Goal: Communication & Community: Answer question/provide support

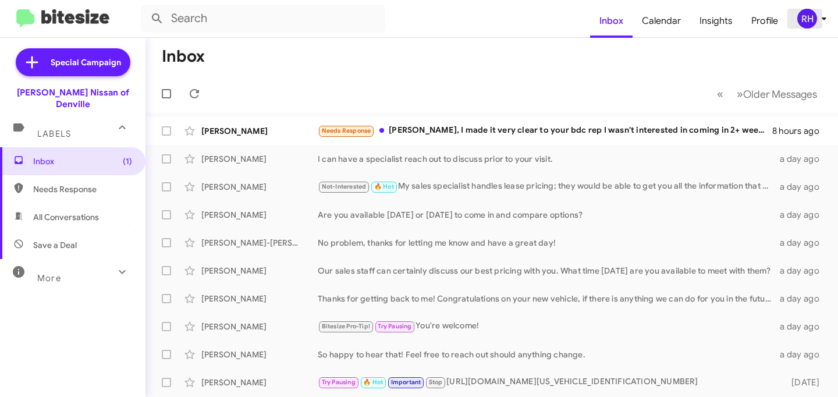
click at [816, 21] on div "RH" at bounding box center [808, 19] width 20 height 20
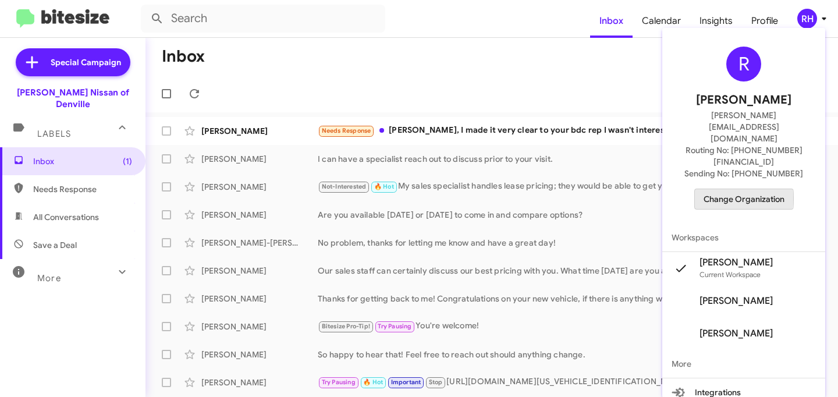
click at [747, 189] on span "Change Organization" at bounding box center [744, 199] width 81 height 20
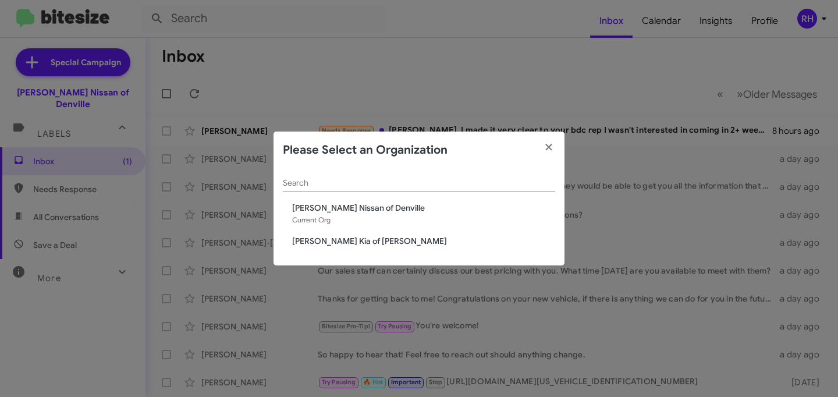
click at [349, 246] on span "[PERSON_NAME] Kia of [PERSON_NAME]" at bounding box center [423, 241] width 263 height 12
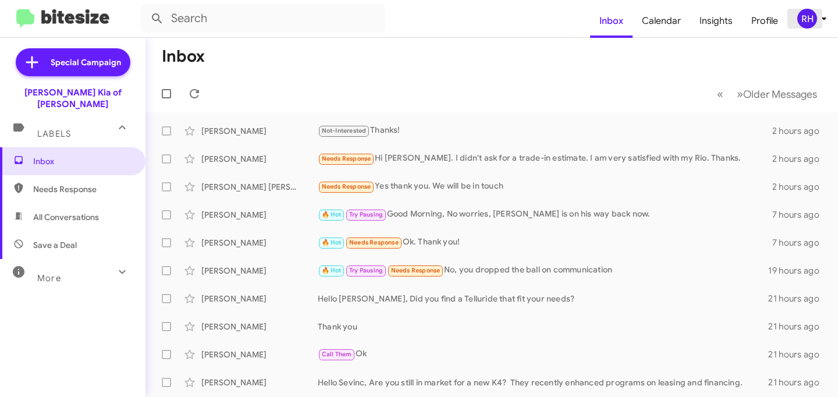
click at [812, 24] on div "RH" at bounding box center [808, 19] width 20 height 20
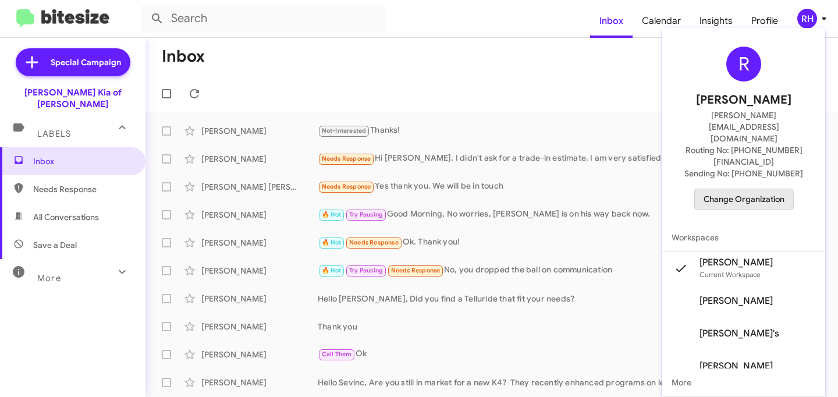
click at [729, 189] on span "Change Organization" at bounding box center [744, 199] width 81 height 20
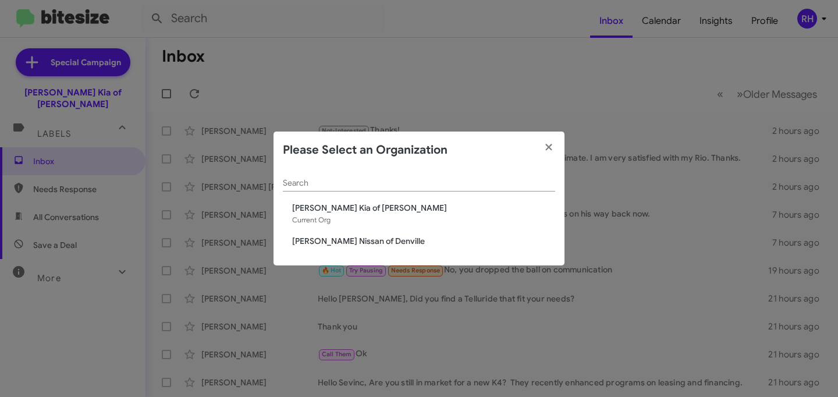
click at [371, 207] on span "[PERSON_NAME] Kia of [PERSON_NAME]" at bounding box center [423, 208] width 263 height 12
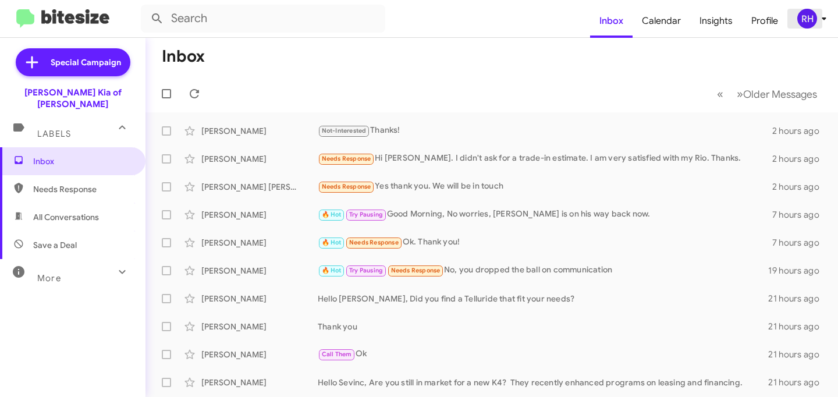
click at [801, 26] on div "RH" at bounding box center [808, 19] width 20 height 20
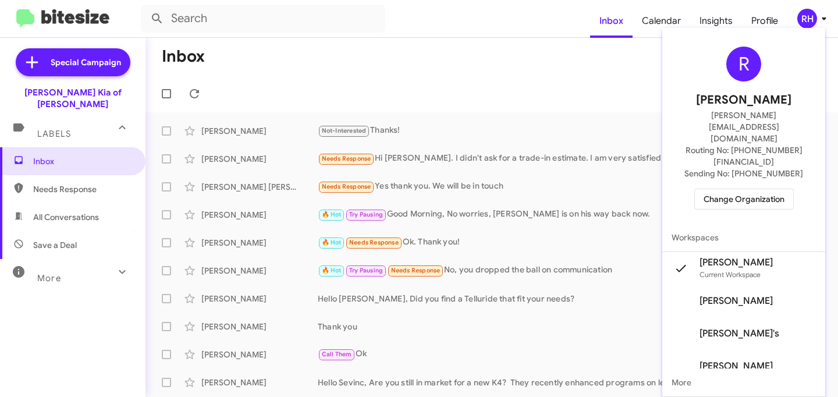
click at [732, 189] on span "Change Organization" at bounding box center [744, 199] width 81 height 20
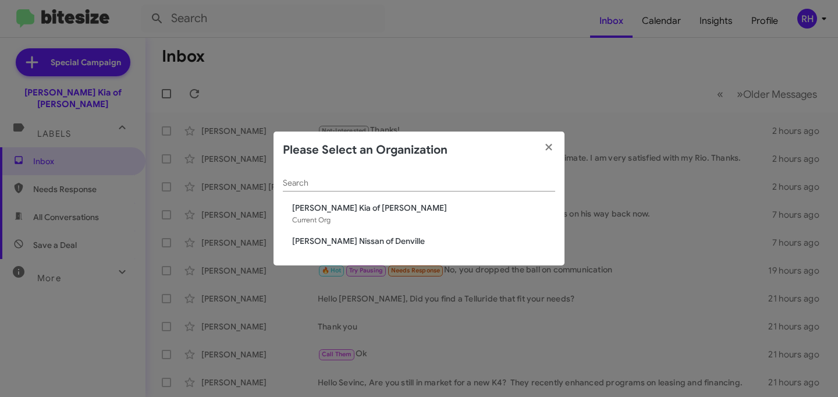
click at [380, 238] on span "[PERSON_NAME] Nissan of Denville" at bounding box center [423, 241] width 263 height 12
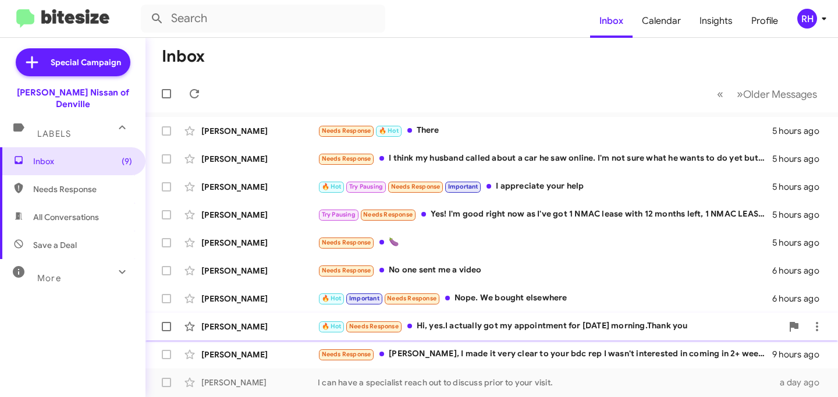
click at [371, 327] on span "Needs Response" at bounding box center [373, 327] width 49 height 8
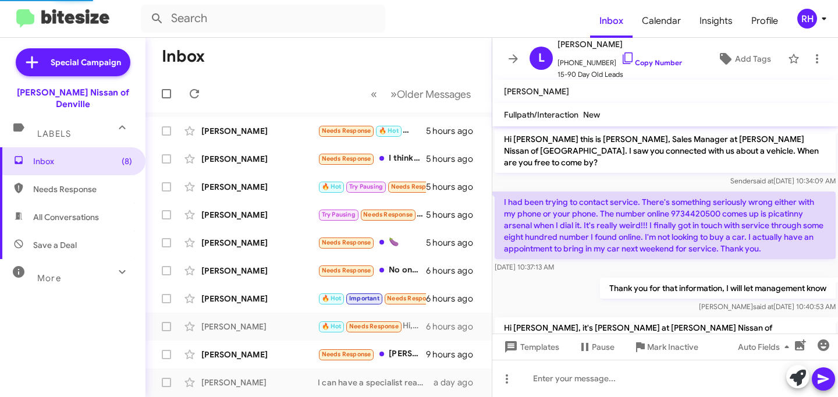
scroll to position [75, 0]
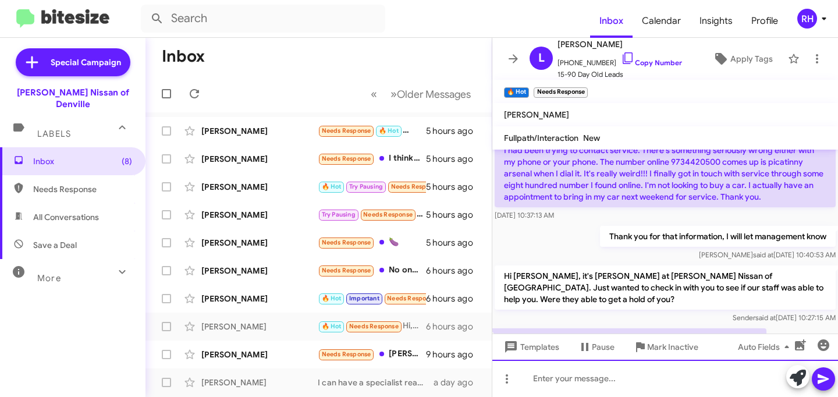
click at [546, 376] on div at bounding box center [665, 378] width 346 height 37
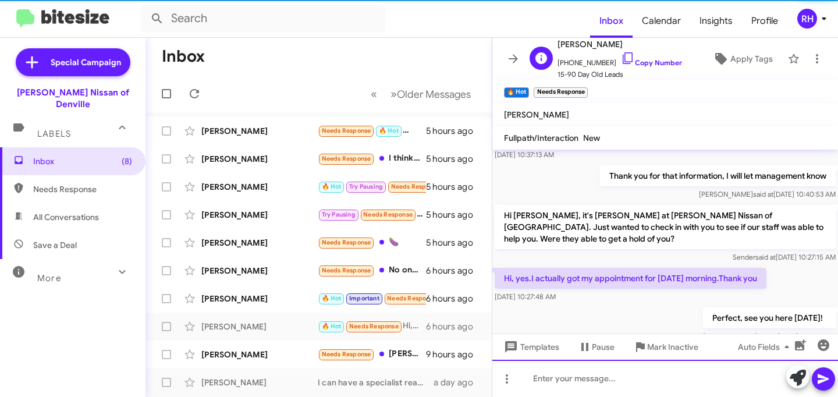
scroll to position [141, 0]
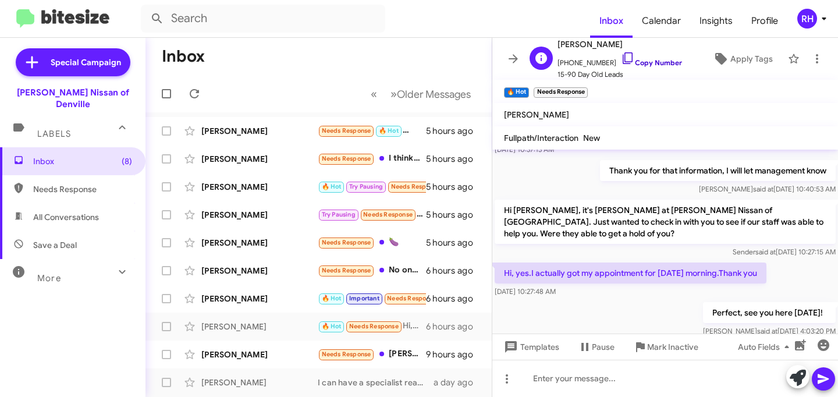
click at [621, 60] on icon at bounding box center [628, 58] width 14 height 14
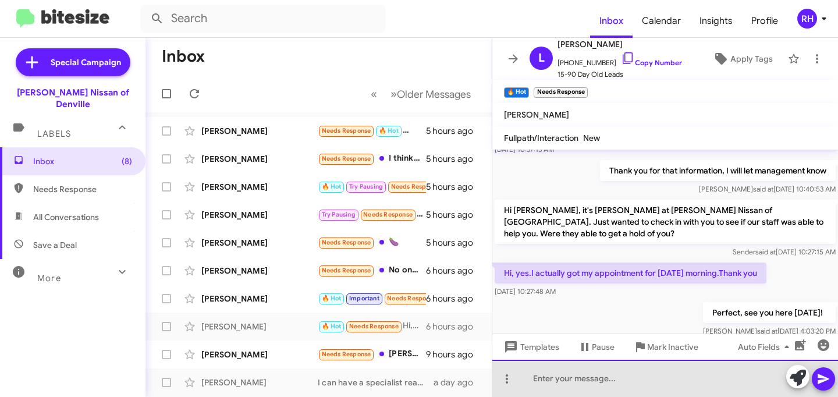
click at [550, 385] on div at bounding box center [665, 378] width 346 height 37
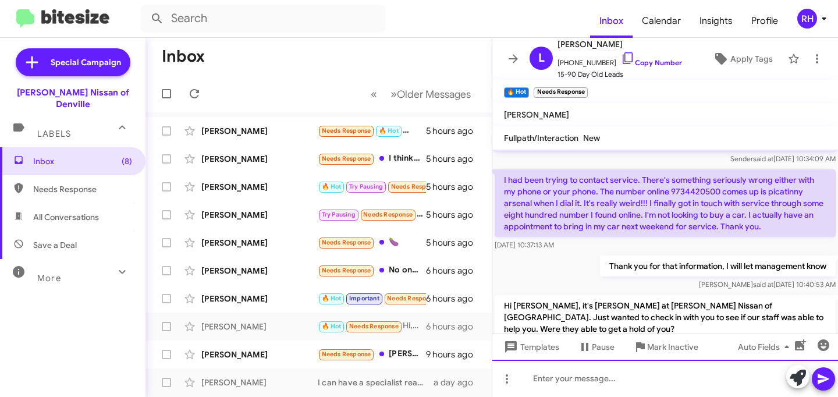
scroll to position [183, 0]
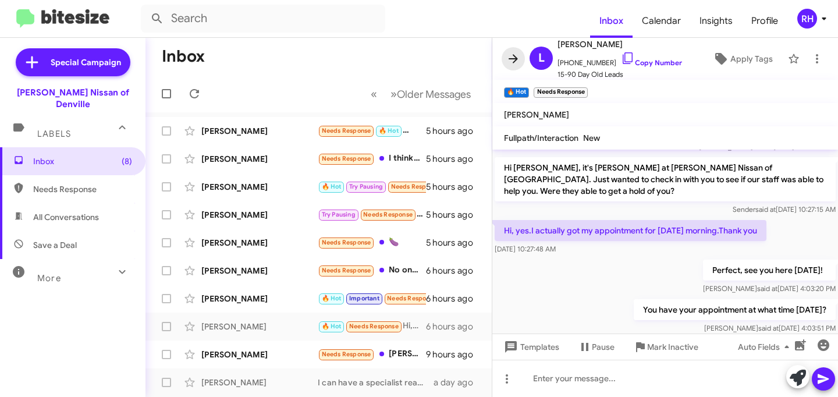
click at [515, 57] on icon at bounding box center [513, 59] width 14 height 14
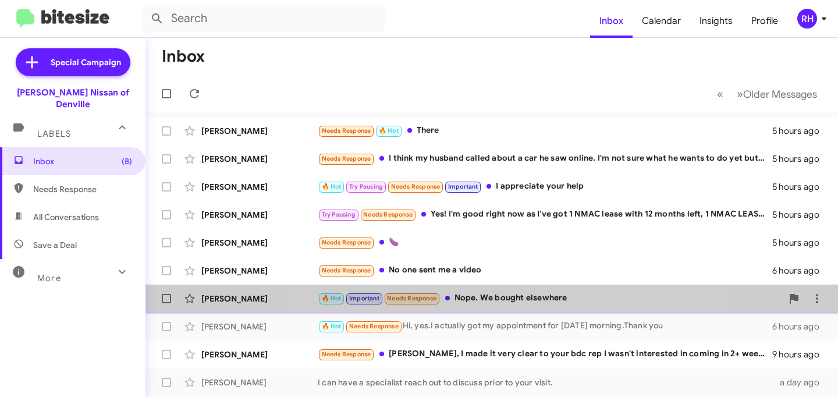
click at [488, 301] on div "🔥 Hot Important Needs Response Nope. We bought elsewhere" at bounding box center [550, 298] width 465 height 13
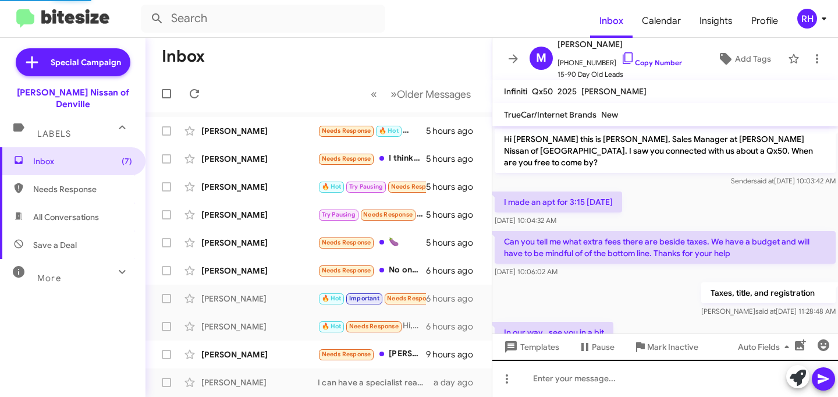
scroll to position [423, 0]
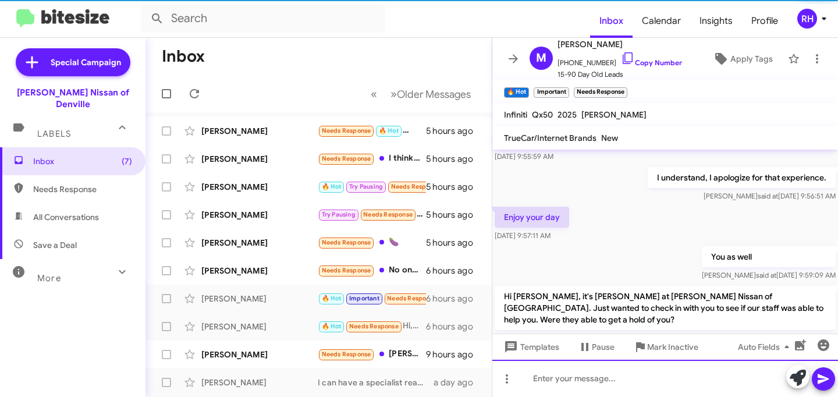
click at [563, 378] on div at bounding box center [665, 378] width 346 height 37
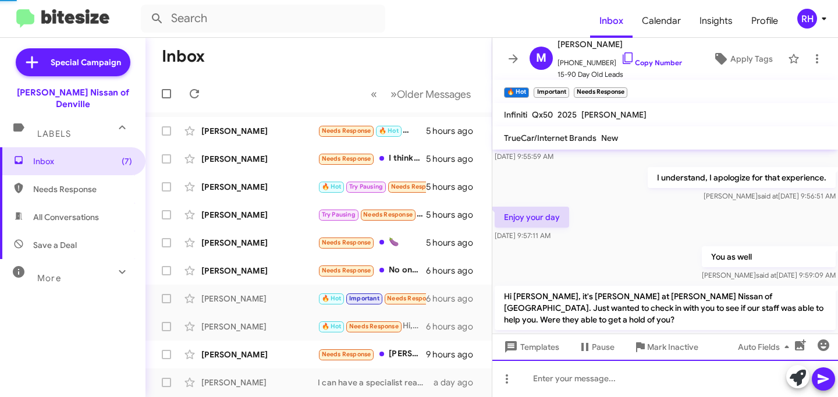
scroll to position [0, 0]
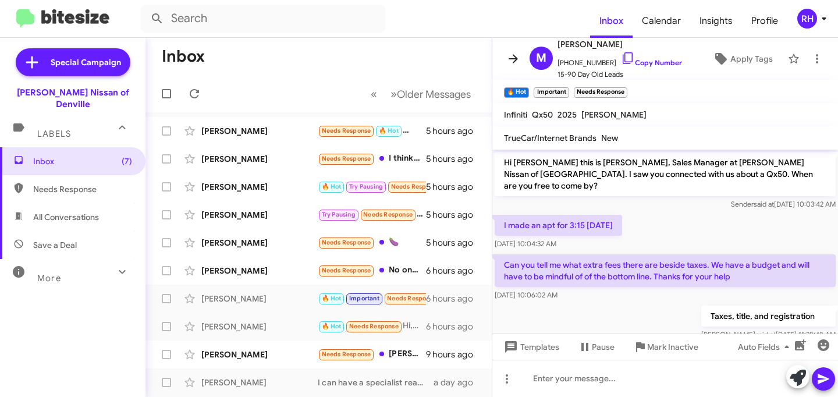
click at [513, 59] on icon at bounding box center [513, 59] width 14 height 14
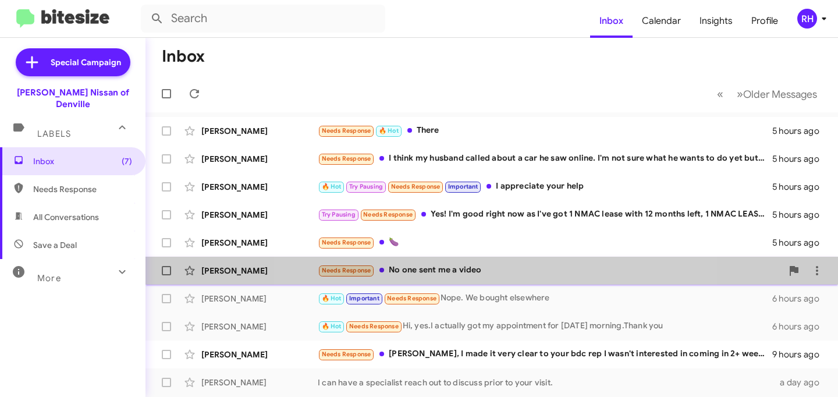
click at [483, 267] on div "Needs Response No one sent me a video" at bounding box center [550, 270] width 465 height 13
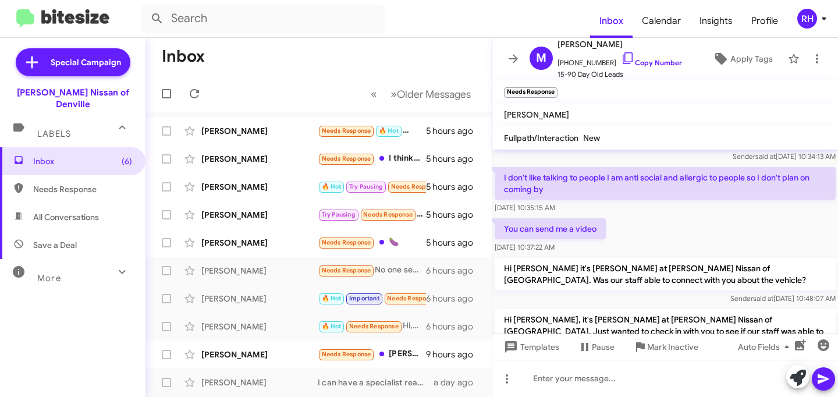
scroll to position [118, 0]
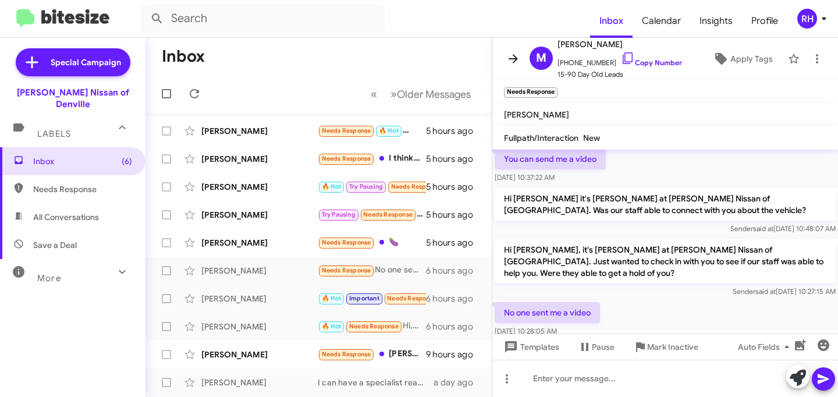
click at [515, 65] on icon at bounding box center [513, 59] width 14 height 14
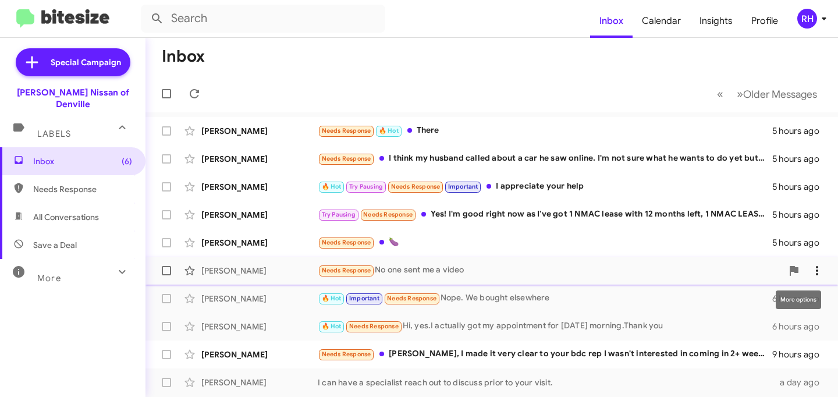
click at [816, 270] on icon at bounding box center [817, 271] width 14 height 14
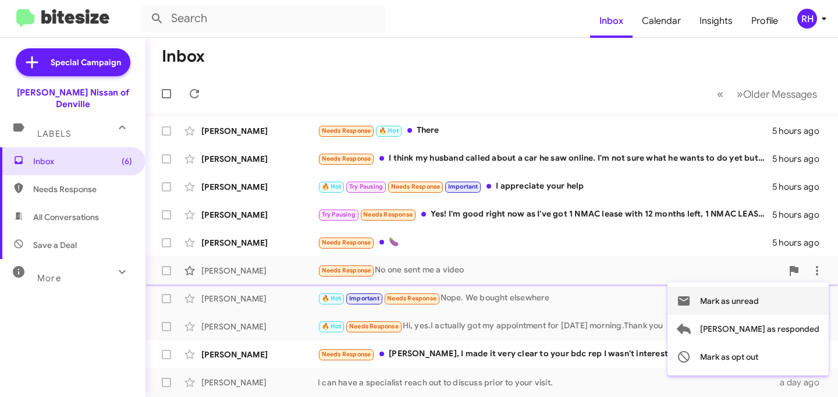
click at [745, 303] on button "Mark as unread" at bounding box center [748, 301] width 161 height 28
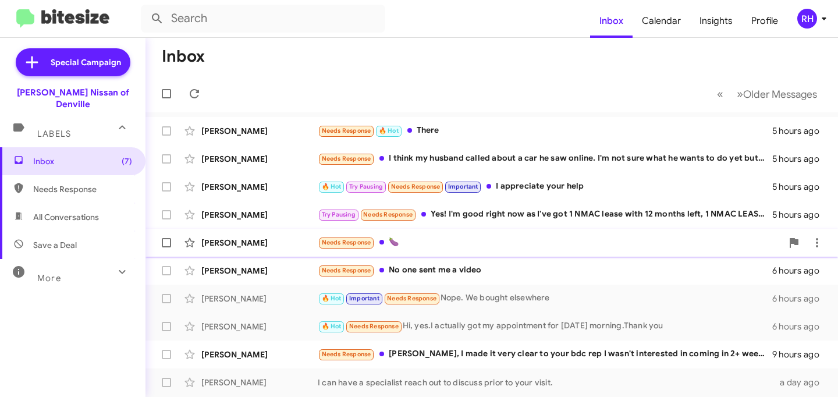
click at [422, 233] on div "Nancy Acevedo Needs Response 🍆 5 hours ago" at bounding box center [492, 242] width 674 height 23
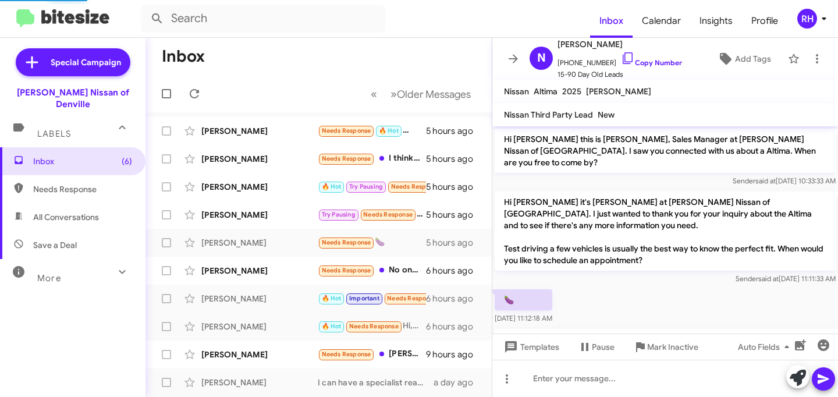
scroll to position [75, 0]
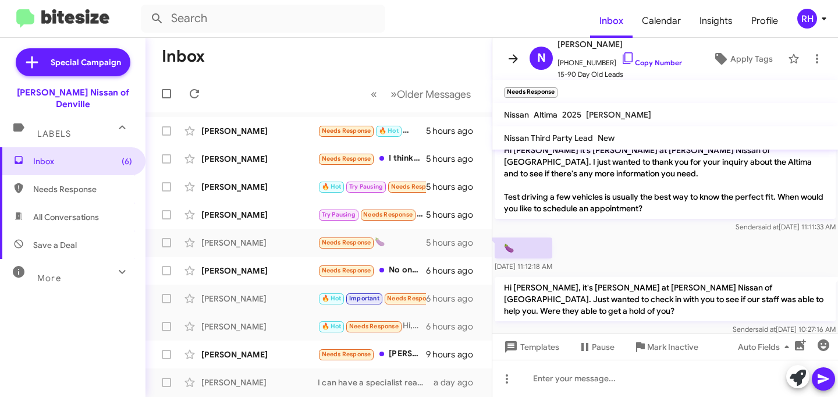
click at [514, 66] on button at bounding box center [513, 58] width 23 height 23
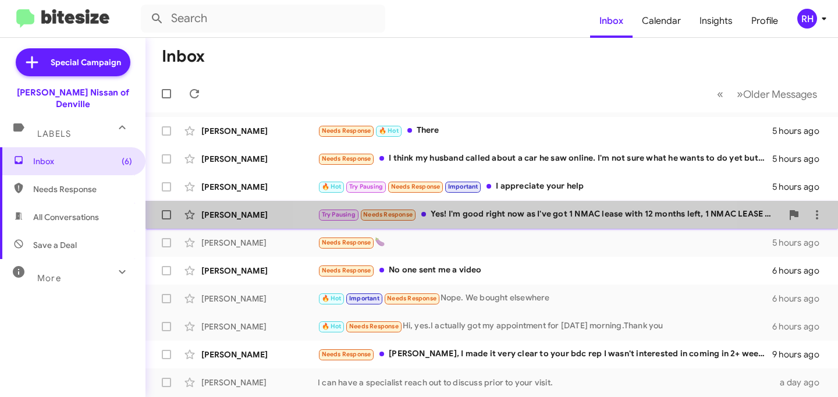
click at [494, 214] on div "Try Pausing Needs Response Yes! I'm good right now as I've got 1 NMAC lease wit…" at bounding box center [550, 214] width 465 height 13
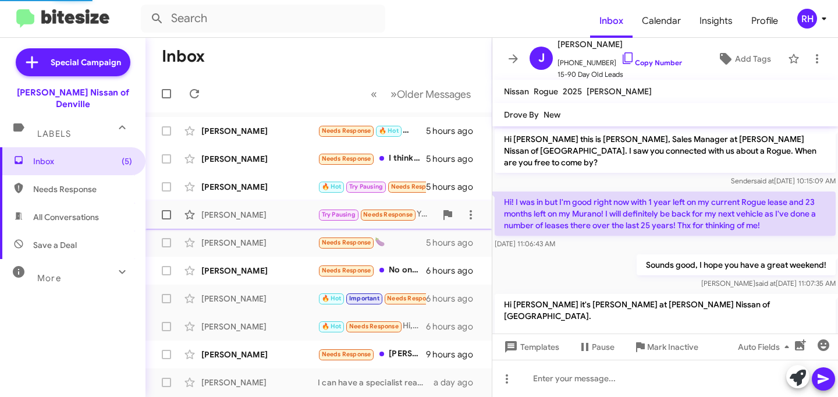
scroll to position [199, 0]
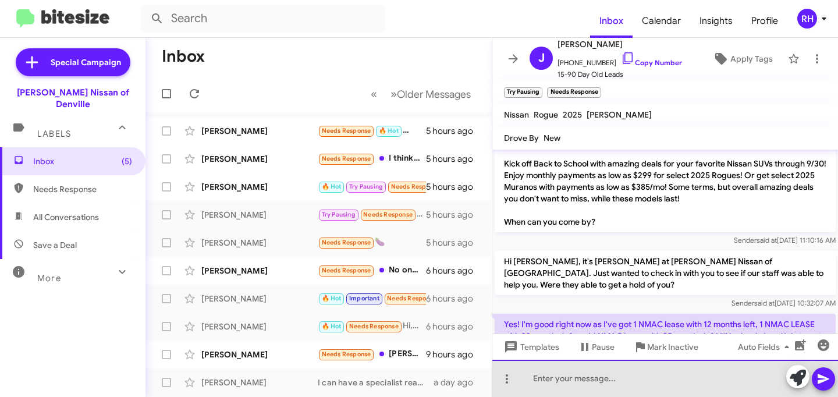
click at [583, 385] on div at bounding box center [665, 378] width 346 height 37
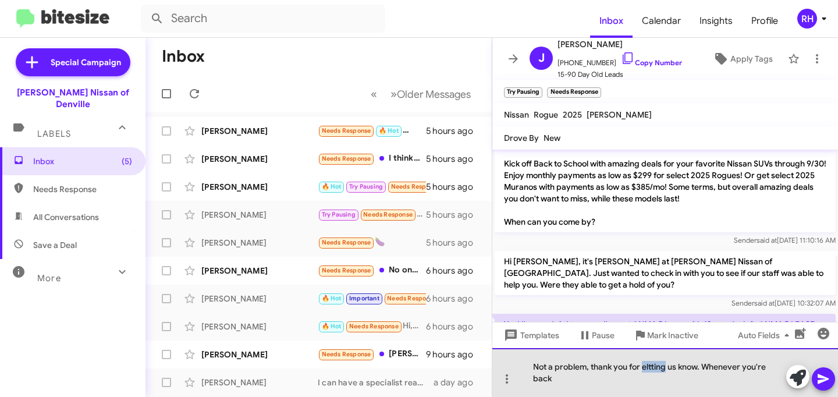
drag, startPoint x: 667, startPoint y: 368, endPoint x: 645, endPoint y: 368, distance: 21.5
click at [645, 368] on div "Not a problem, thank you for eltting us know. Whenever you're back" at bounding box center [665, 372] width 346 height 49
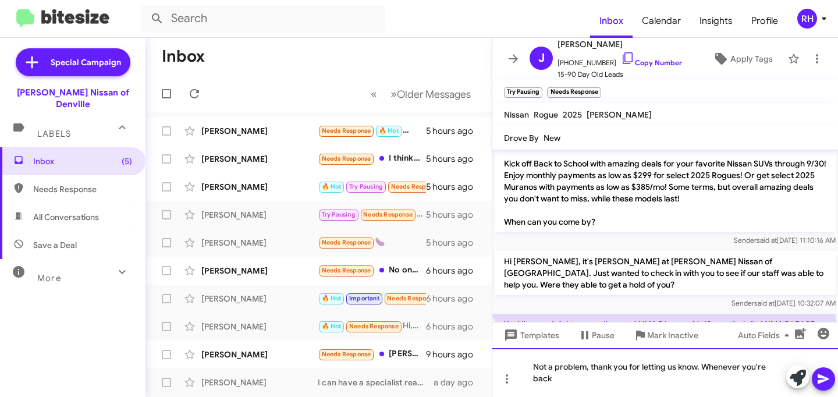
click at [625, 379] on div "Not a problem, thank you for letting us know. Whenever you're back" at bounding box center [665, 372] width 346 height 49
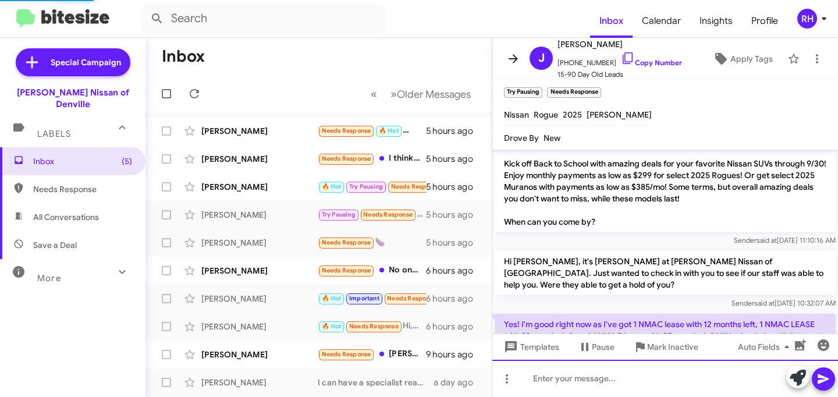
scroll to position [0, 0]
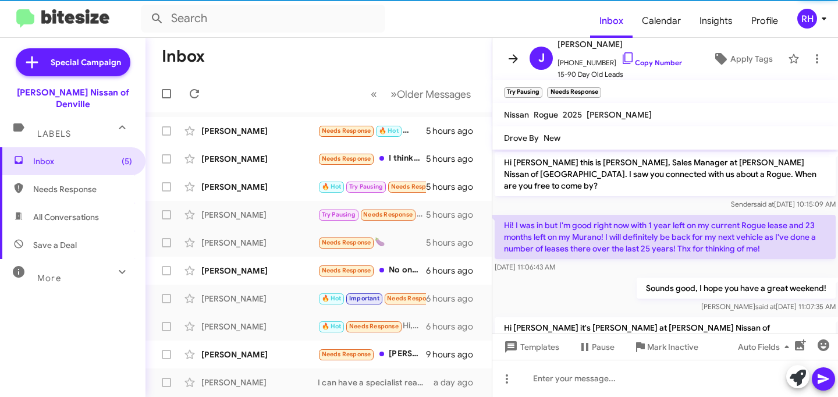
click at [513, 56] on icon at bounding box center [513, 59] width 14 height 14
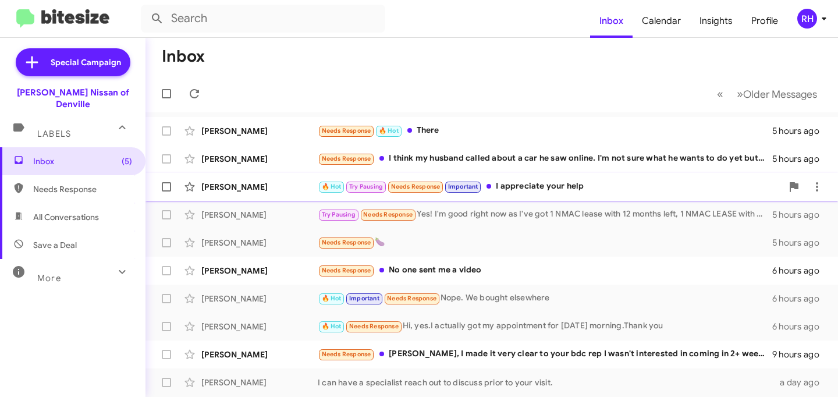
click at [449, 190] on small "Important" at bounding box center [463, 187] width 36 height 11
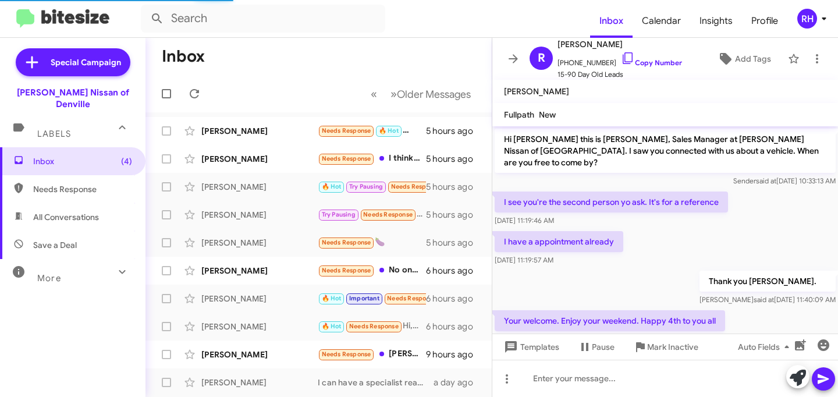
scroll to position [682, 0]
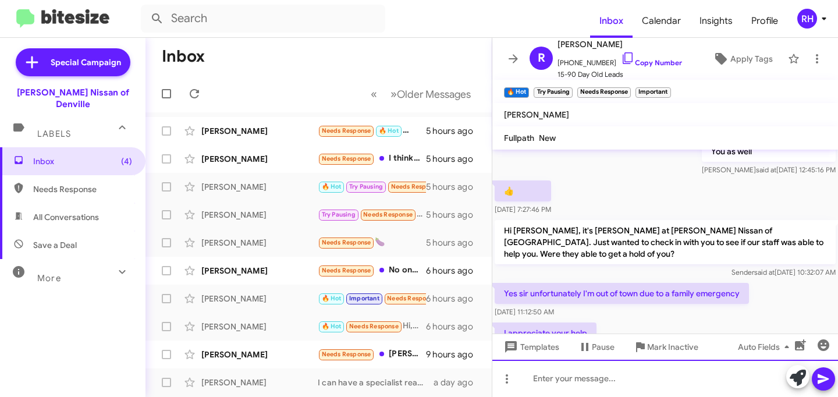
click at [569, 379] on div at bounding box center [665, 378] width 346 height 37
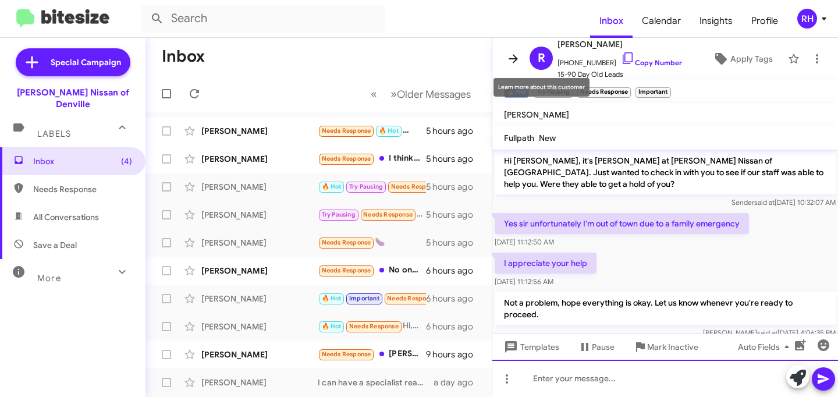
scroll to position [759, 0]
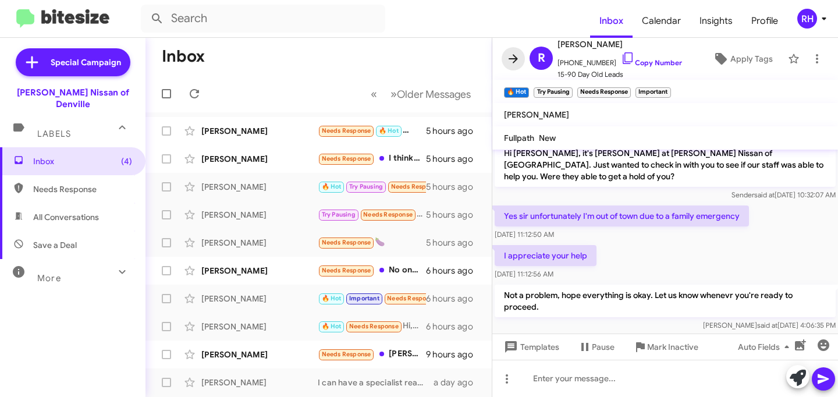
click at [506, 61] on icon at bounding box center [513, 59] width 14 height 14
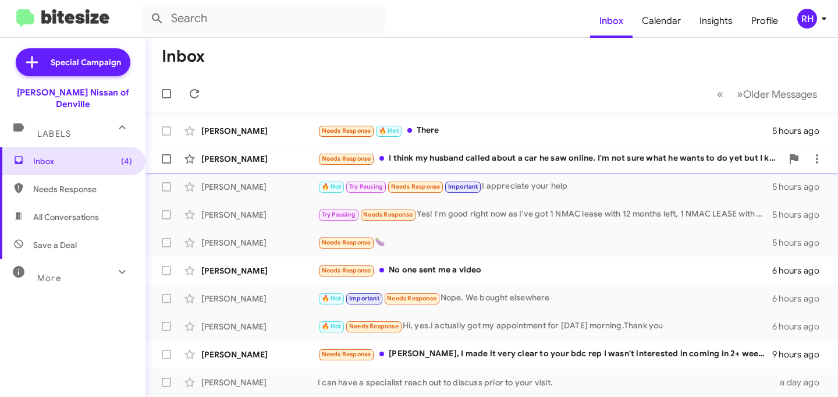
click at [480, 153] on div "Needs Response I think my husband called about a car he saw online. I'm not sur…" at bounding box center [550, 158] width 465 height 13
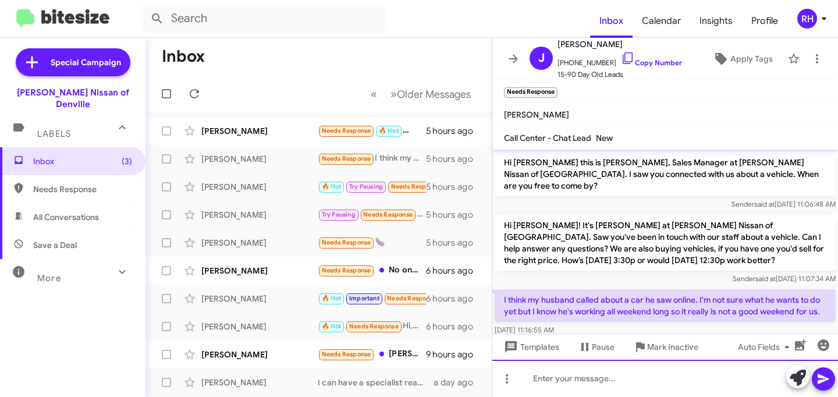
click at [550, 377] on div at bounding box center [665, 378] width 346 height 37
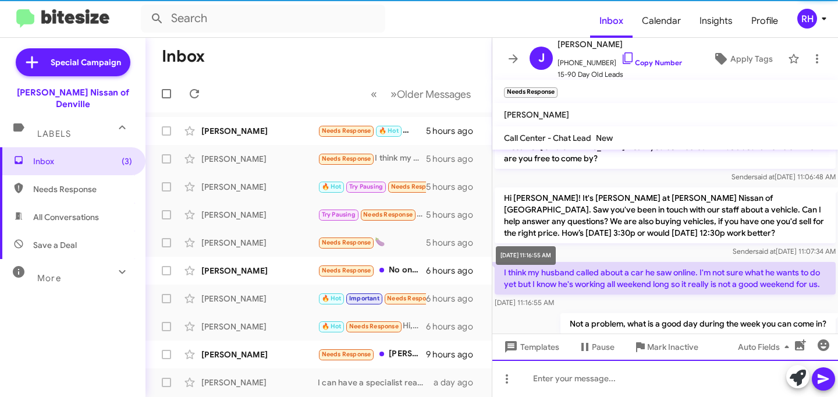
scroll to position [44, 0]
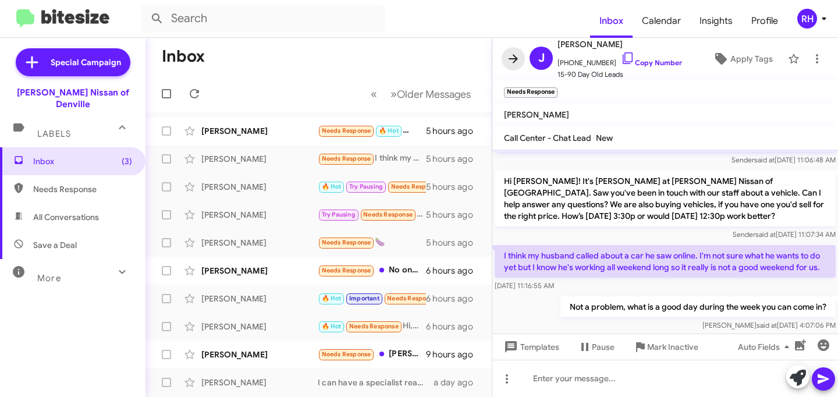
click at [518, 60] on icon at bounding box center [513, 59] width 14 height 14
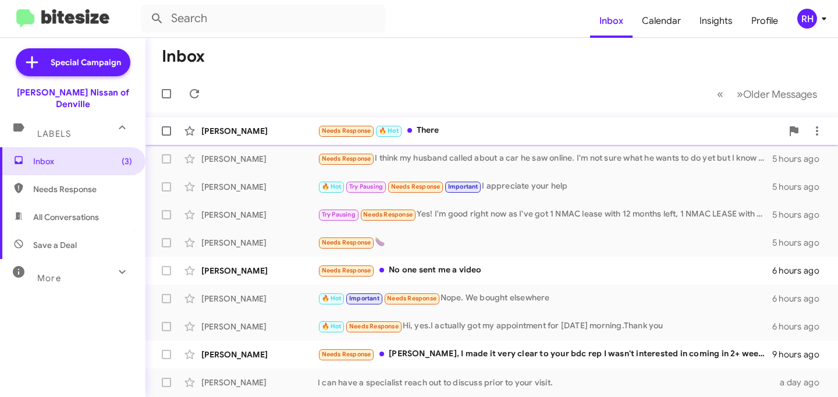
click at [485, 136] on div "Needs Response 🔥 Hot There" at bounding box center [550, 130] width 465 height 13
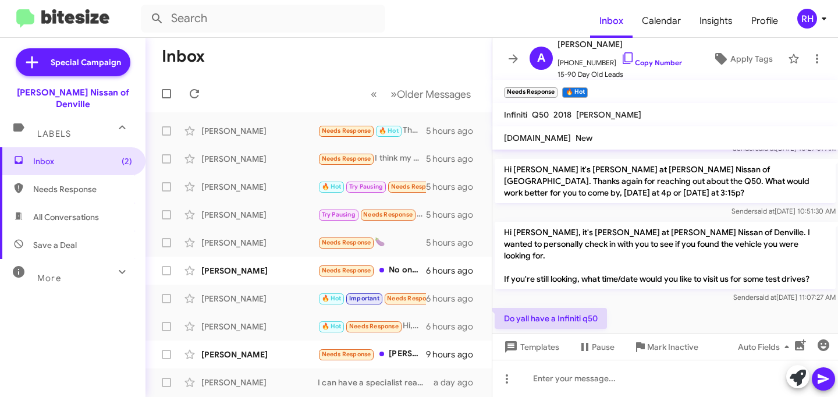
scroll to position [164, 0]
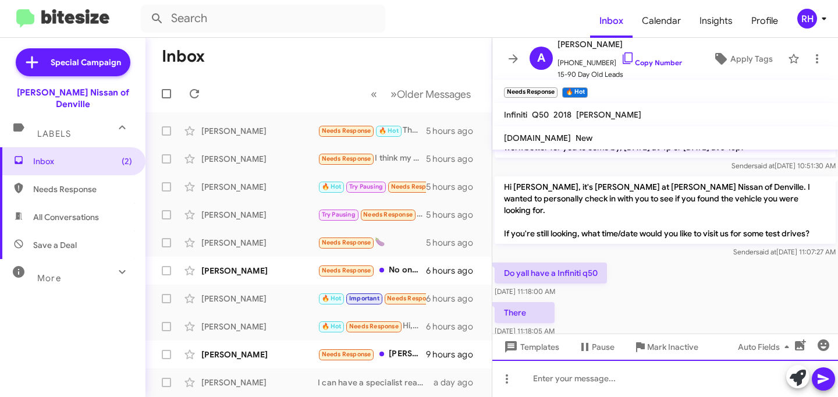
click at [536, 384] on div at bounding box center [665, 378] width 346 height 37
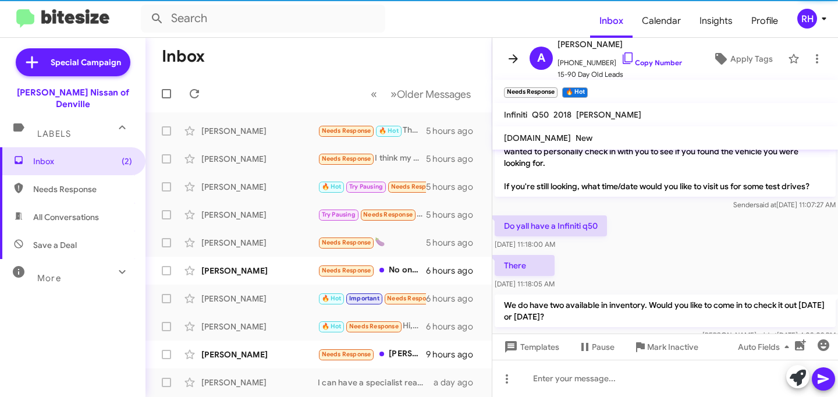
scroll to position [218, 0]
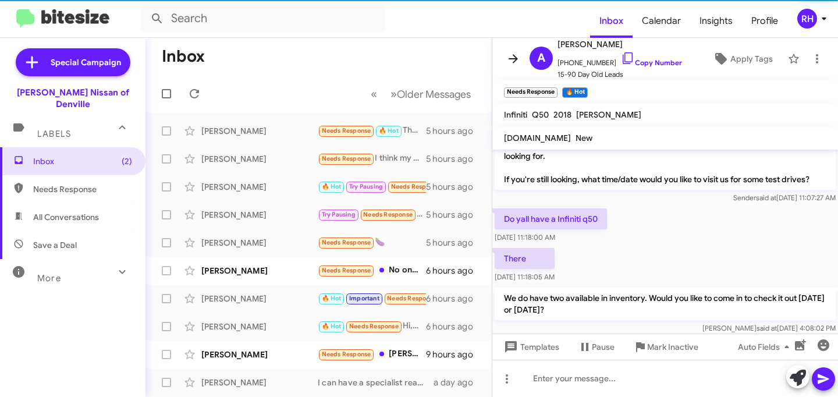
click at [510, 64] on icon at bounding box center [513, 59] width 14 height 14
